Goal: Entertainment & Leisure: Consume media (video, audio)

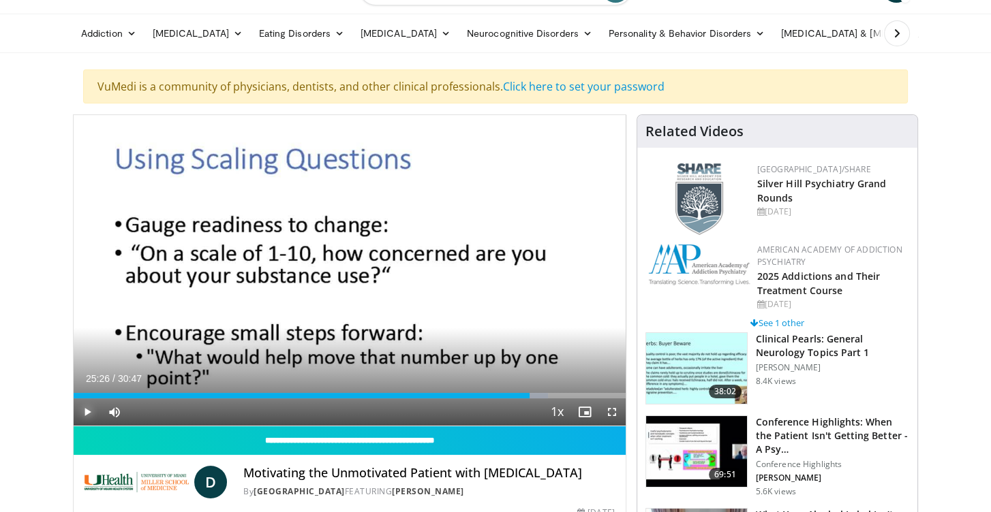
drag, startPoint x: 85, startPoint y: 412, endPoint x: 92, endPoint y: 409, distance: 7.6
click at [85, 412] on span "Video Player" at bounding box center [87, 412] width 27 height 27
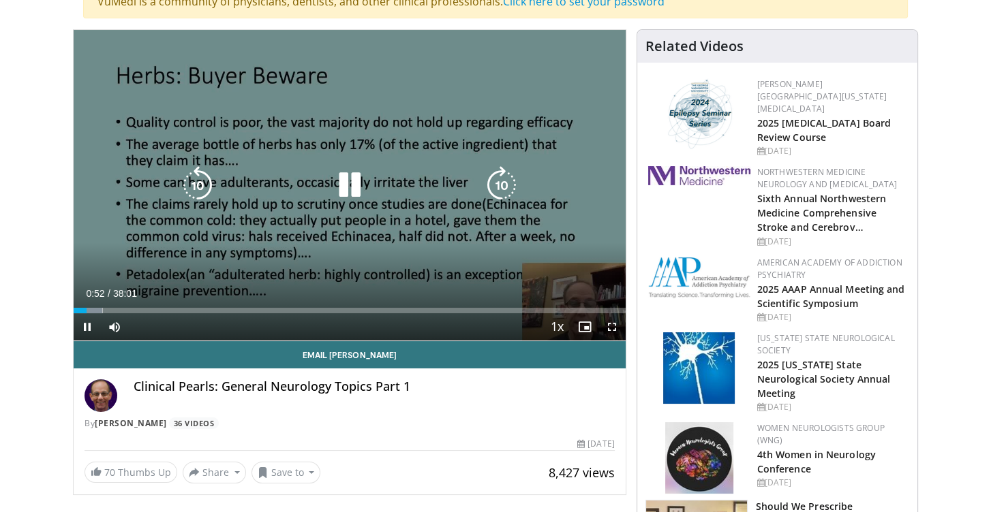
scroll to position [136, 0]
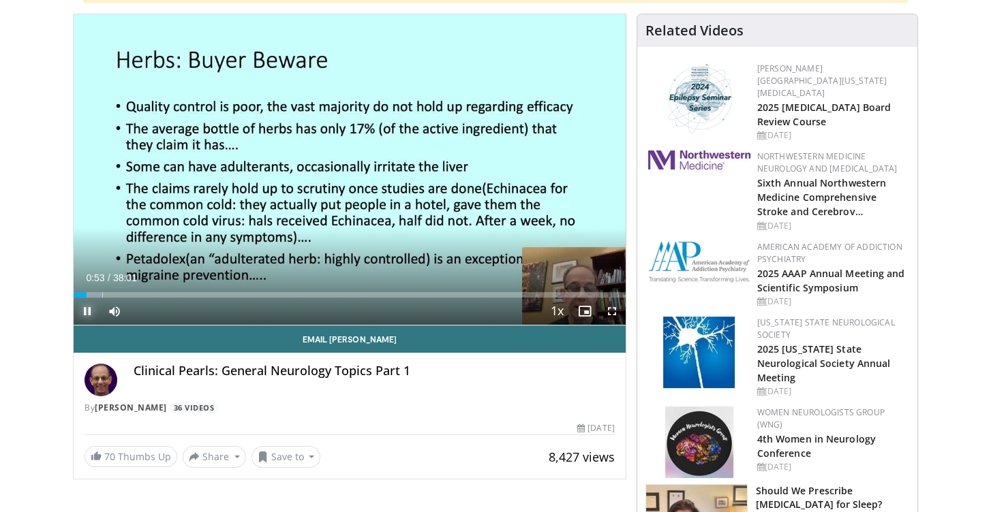
click at [87, 311] on span "Video Player" at bounding box center [87, 311] width 27 height 27
